Goal: Information Seeking & Learning: Learn about a topic

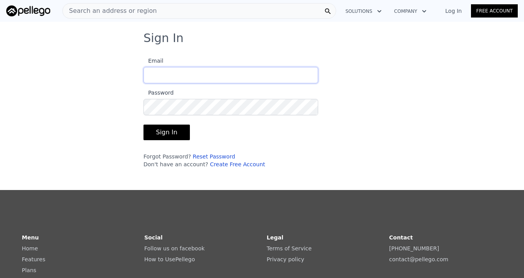
type input "[EMAIL_ADDRESS][DOMAIN_NAME]"
click at [157, 133] on button "Sign In" at bounding box center [166, 133] width 46 height 16
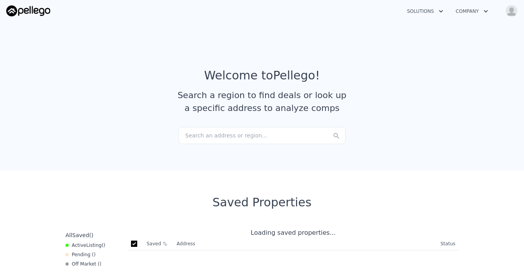
checkbox input "true"
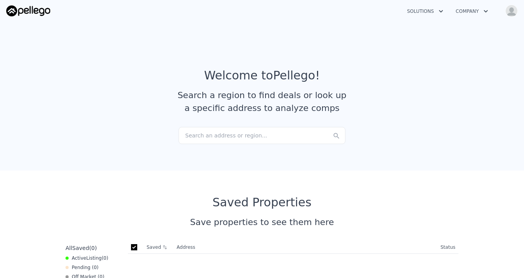
drag, startPoint x: 195, startPoint y: 132, endPoint x: 191, endPoint y: 136, distance: 6.1
click at [191, 136] on div "Search an address or region..." at bounding box center [261, 135] width 167 height 17
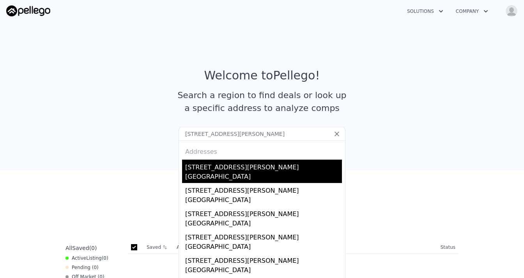
type input "[STREET_ADDRESS][PERSON_NAME]"
click at [222, 172] on div "[GEOGRAPHIC_DATA]" at bounding box center [263, 177] width 157 height 11
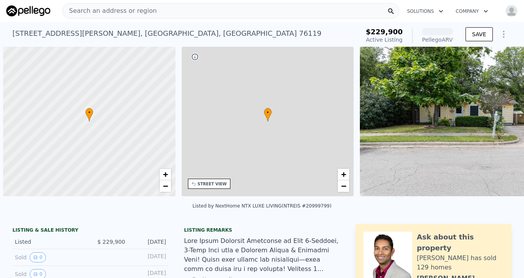
scroll to position [0, 3]
